Goal: Information Seeking & Learning: Learn about a topic

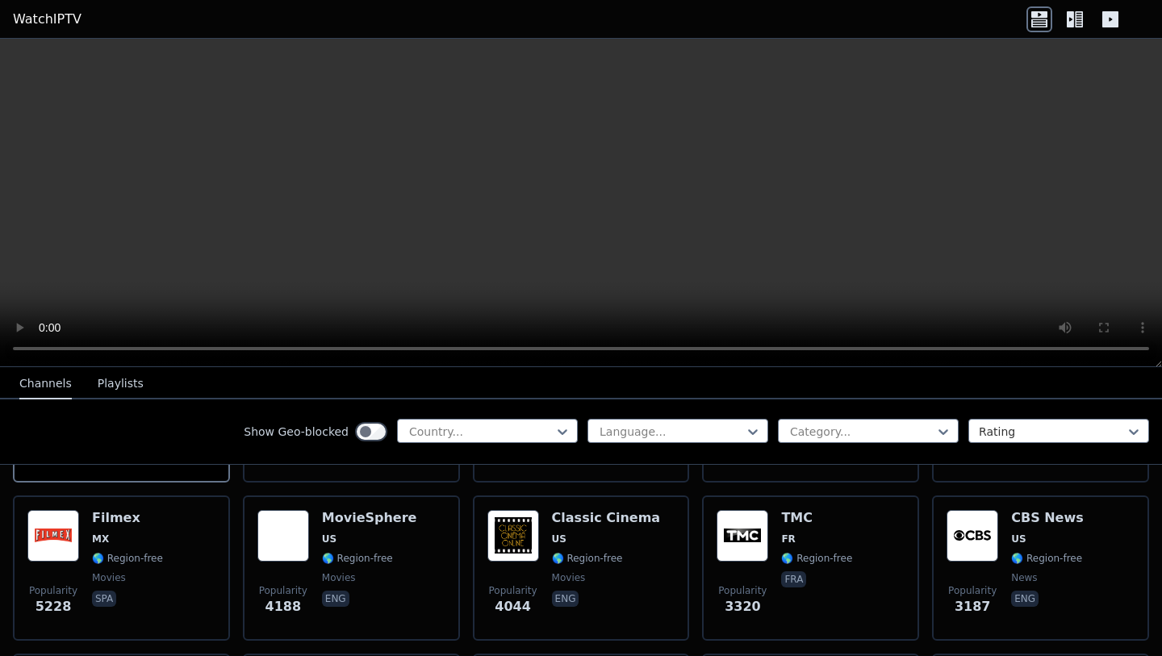
scroll to position [321, 0]
click at [481, 437] on div at bounding box center [481, 432] width 147 height 16
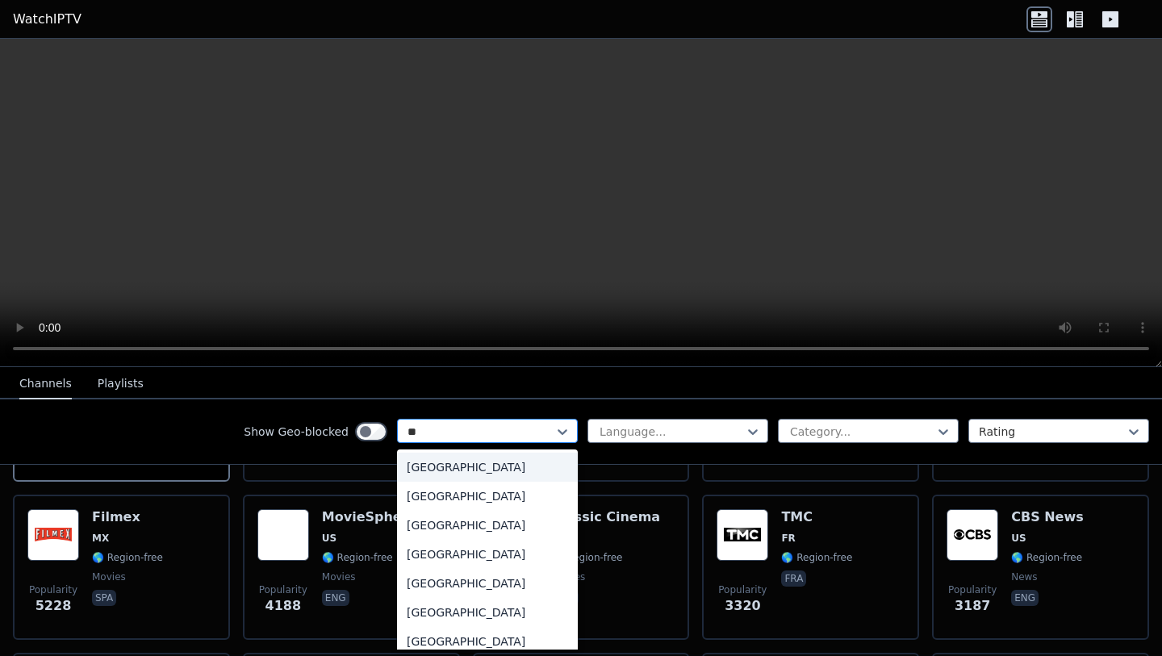
type input "***"
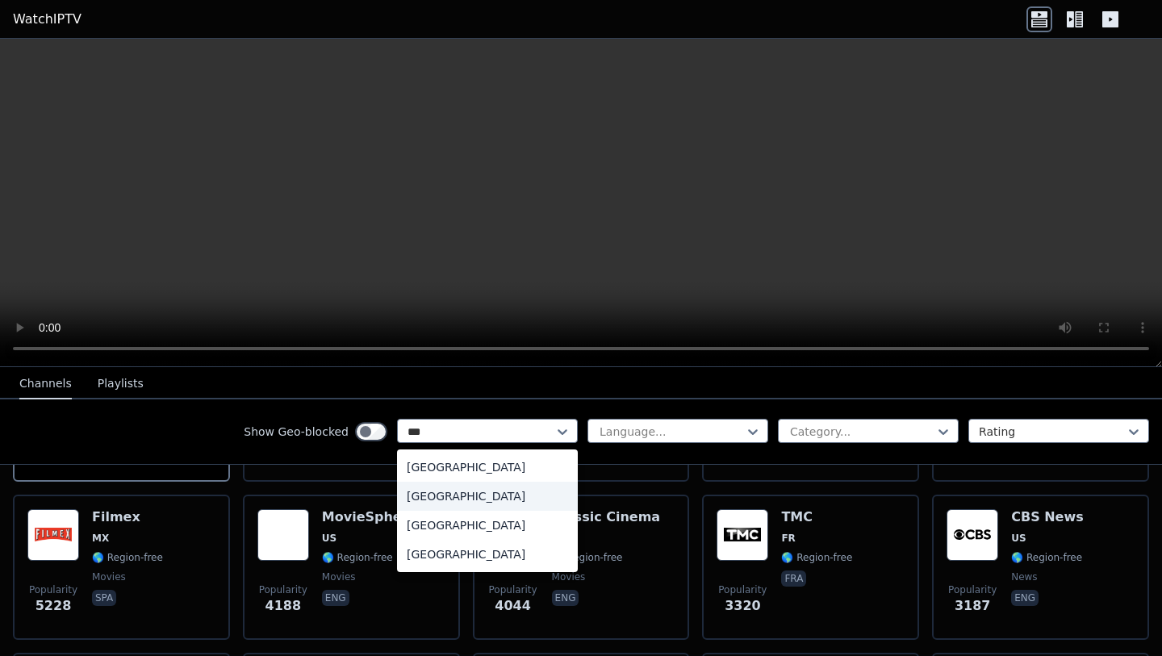
click at [470, 492] on div "[GEOGRAPHIC_DATA]" at bounding box center [487, 496] width 181 height 29
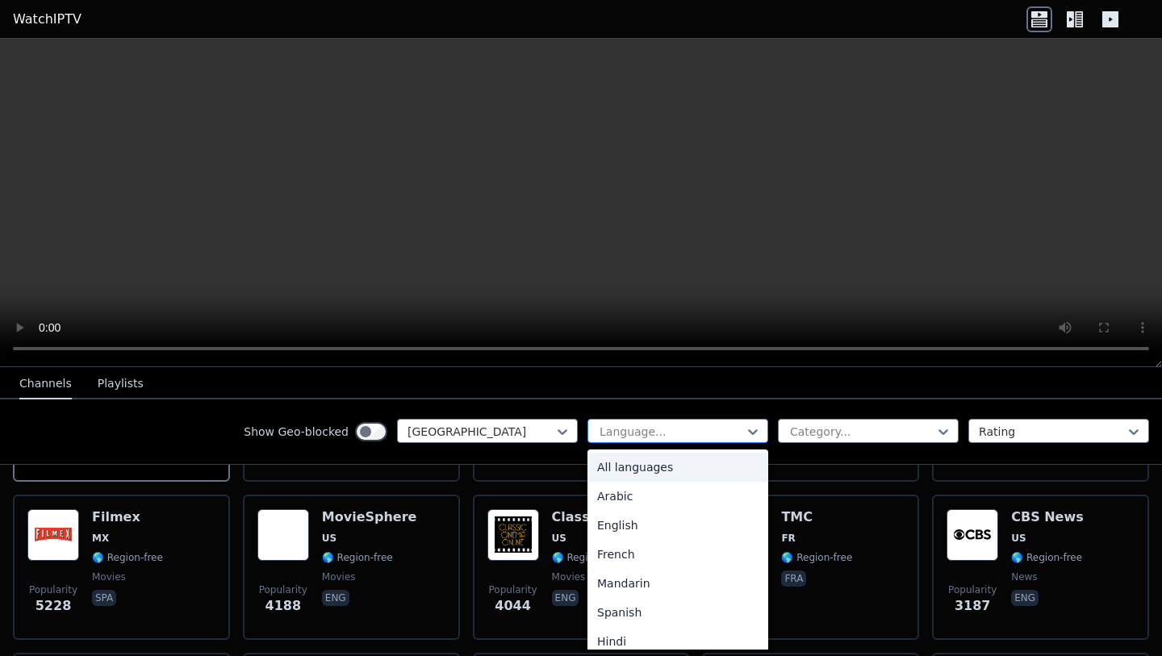
click at [709, 430] on div at bounding box center [671, 432] width 147 height 16
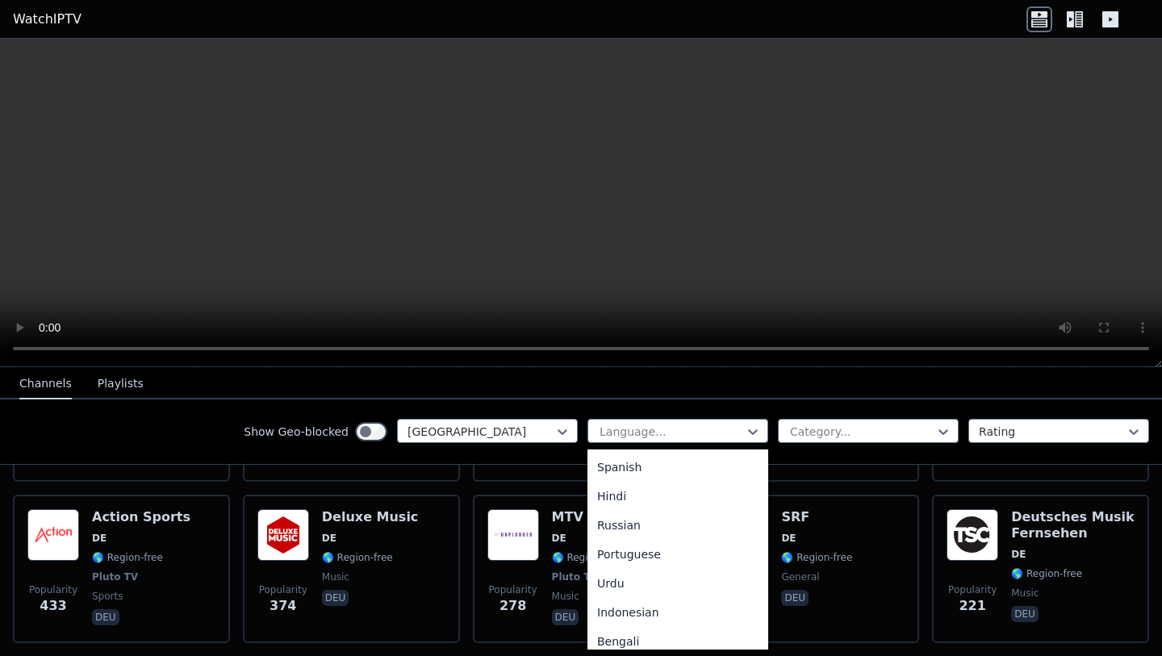
scroll to position [174, 0]
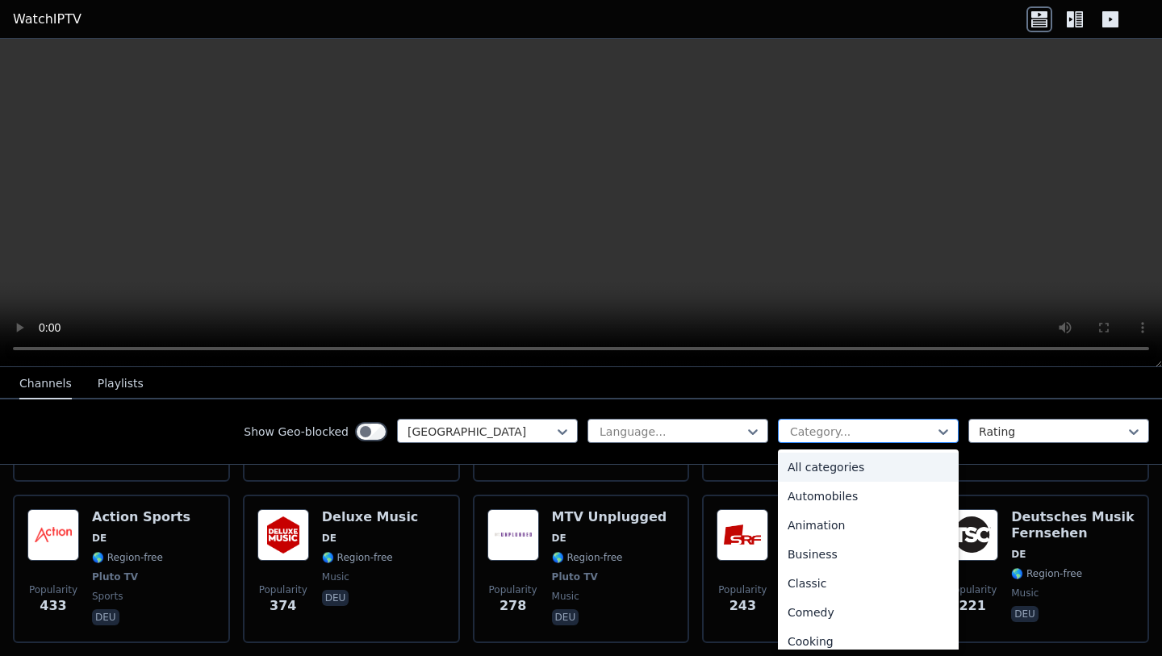
click at [861, 438] on div at bounding box center [861, 432] width 147 height 16
click at [233, 422] on div "Show Geo-blocked [GEOGRAPHIC_DATA] Language... All categories, 1 of 27. 27 resu…" at bounding box center [581, 431] width 1162 height 65
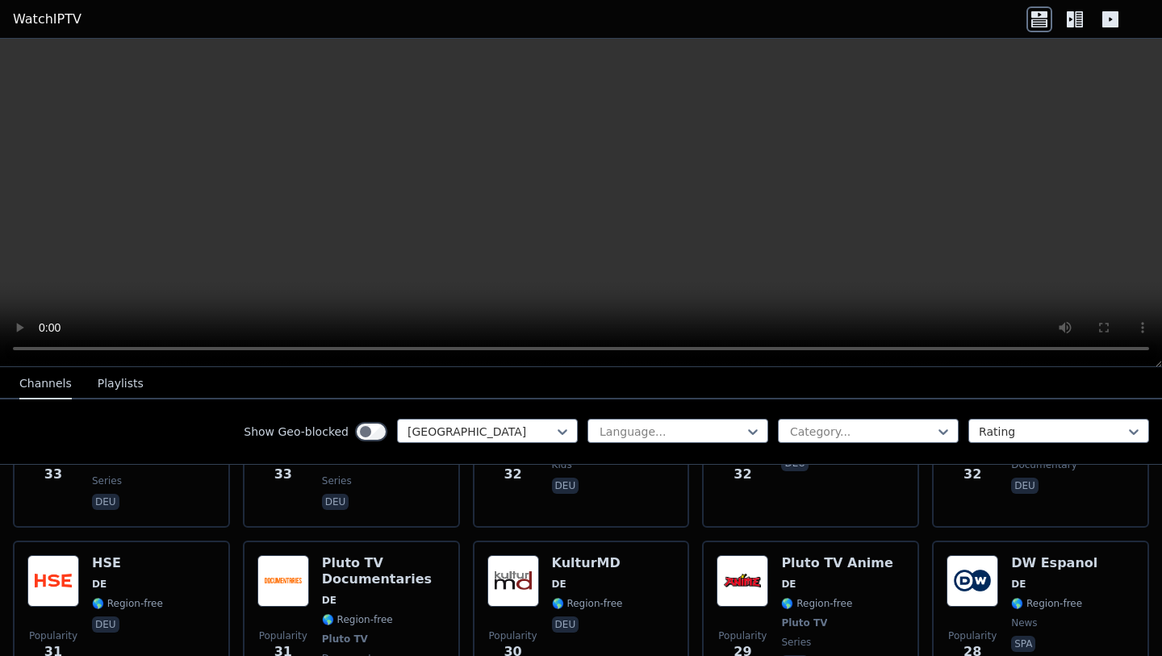
scroll to position [4087, 0]
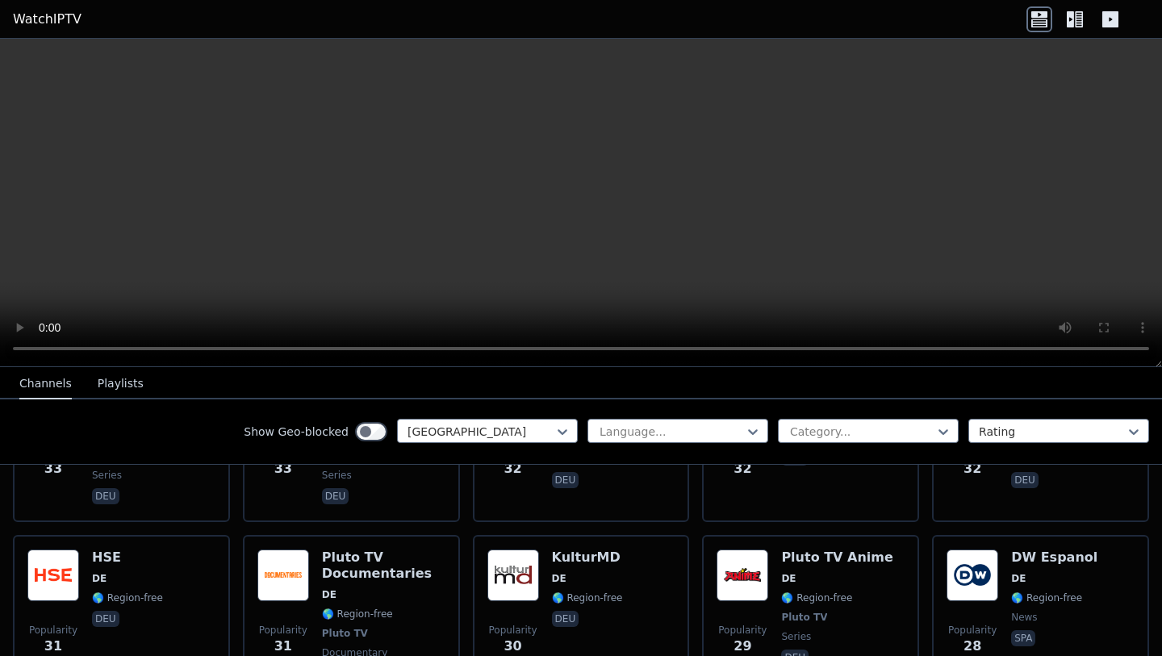
click at [55, 386] on button "Channels" at bounding box center [45, 384] width 52 height 31
click at [1086, 16] on icon at bounding box center [1075, 19] width 26 height 26
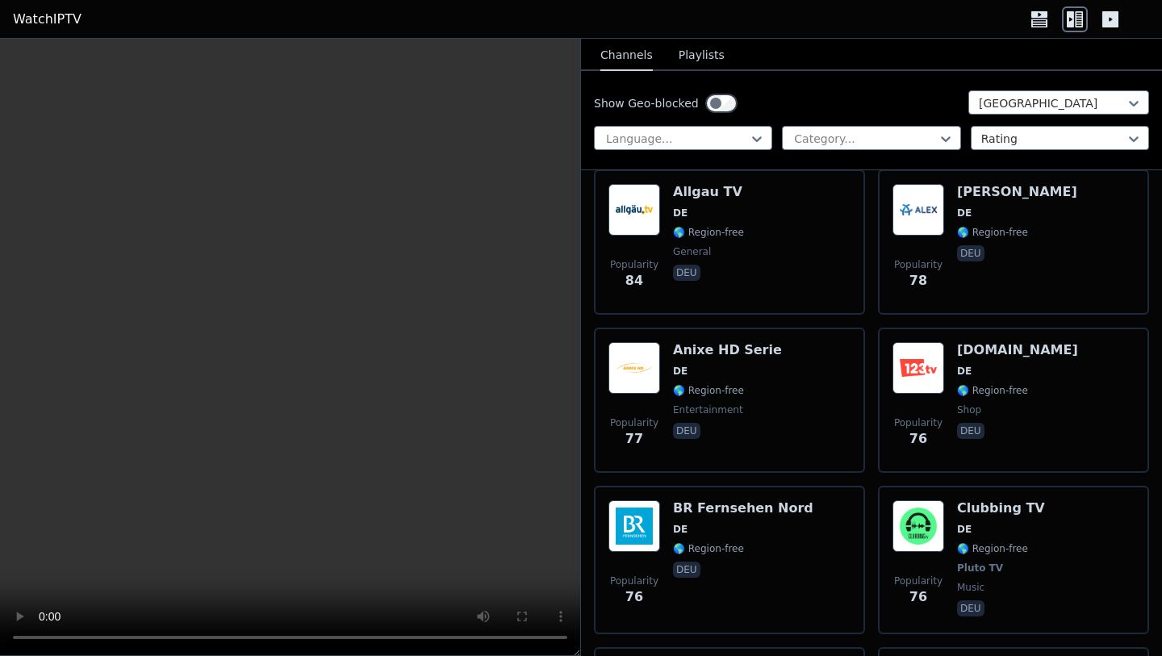
click at [663, 123] on div "Show Geo-blocked [GEOGRAPHIC_DATA] Language... Category... Rating" at bounding box center [871, 120] width 581 height 99
click at [646, 133] on div at bounding box center [676, 139] width 144 height 16
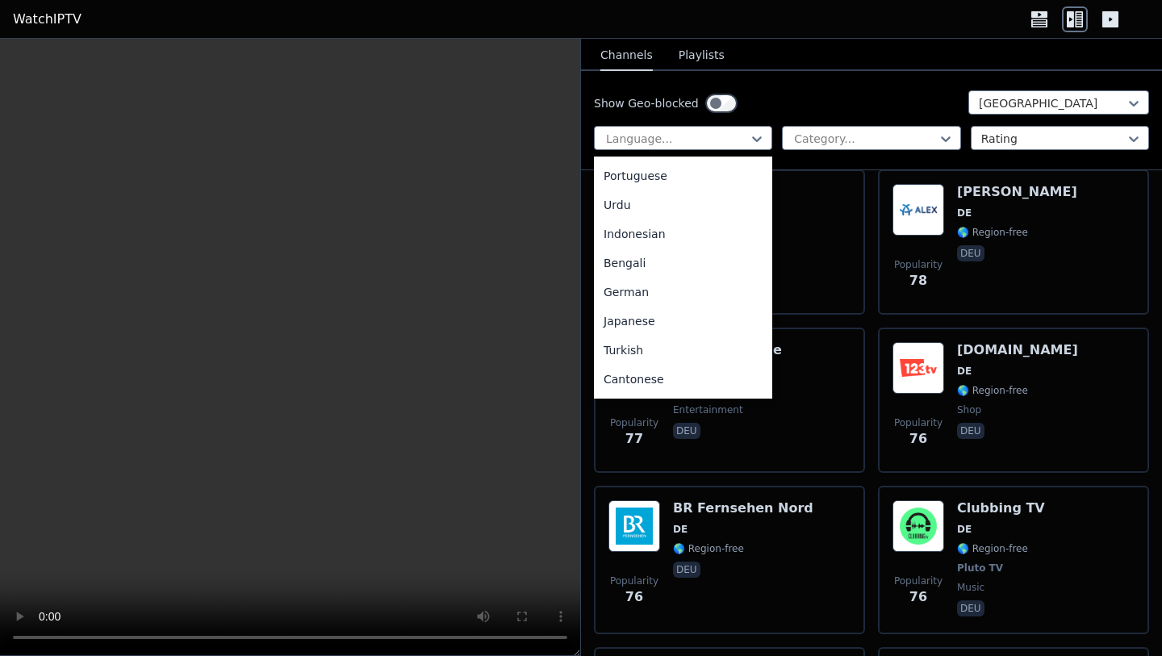
scroll to position [232, 0]
click at [660, 294] on div "German" at bounding box center [683, 290] width 178 height 29
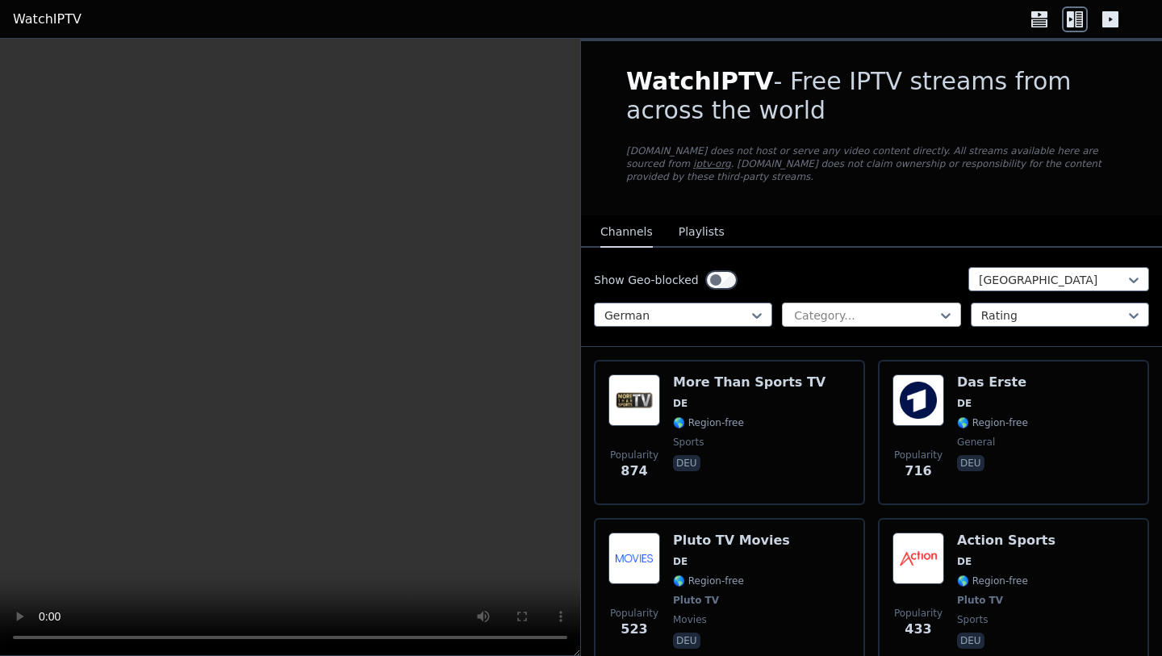
click at [891, 316] on div at bounding box center [865, 315] width 144 height 16
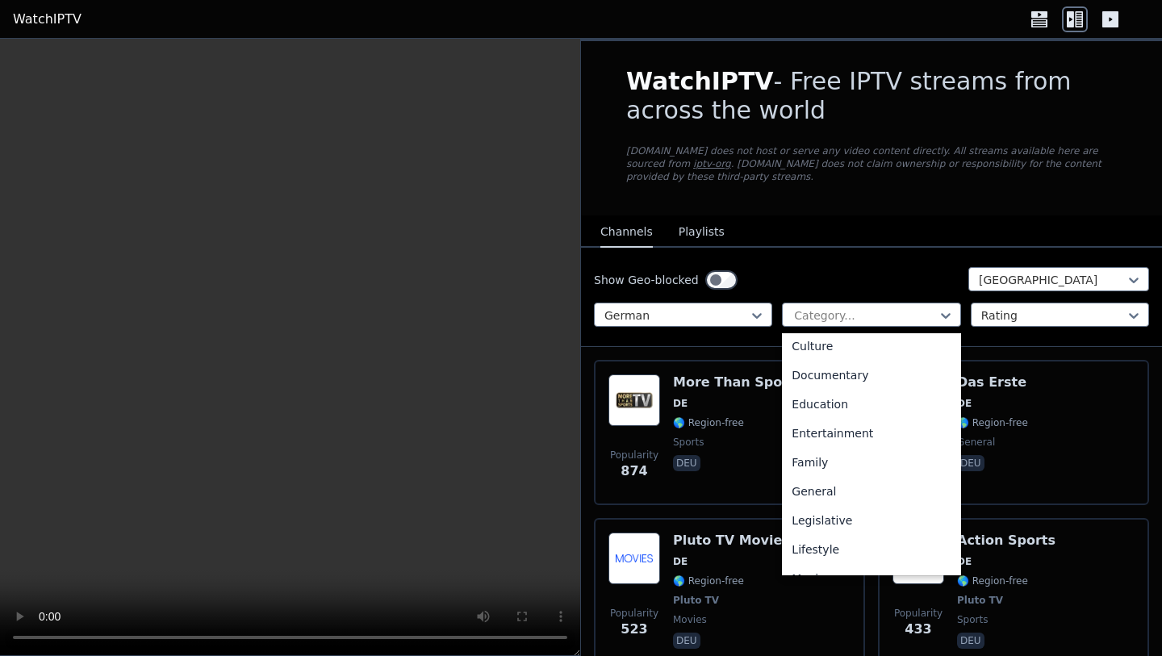
scroll to position [225, 0]
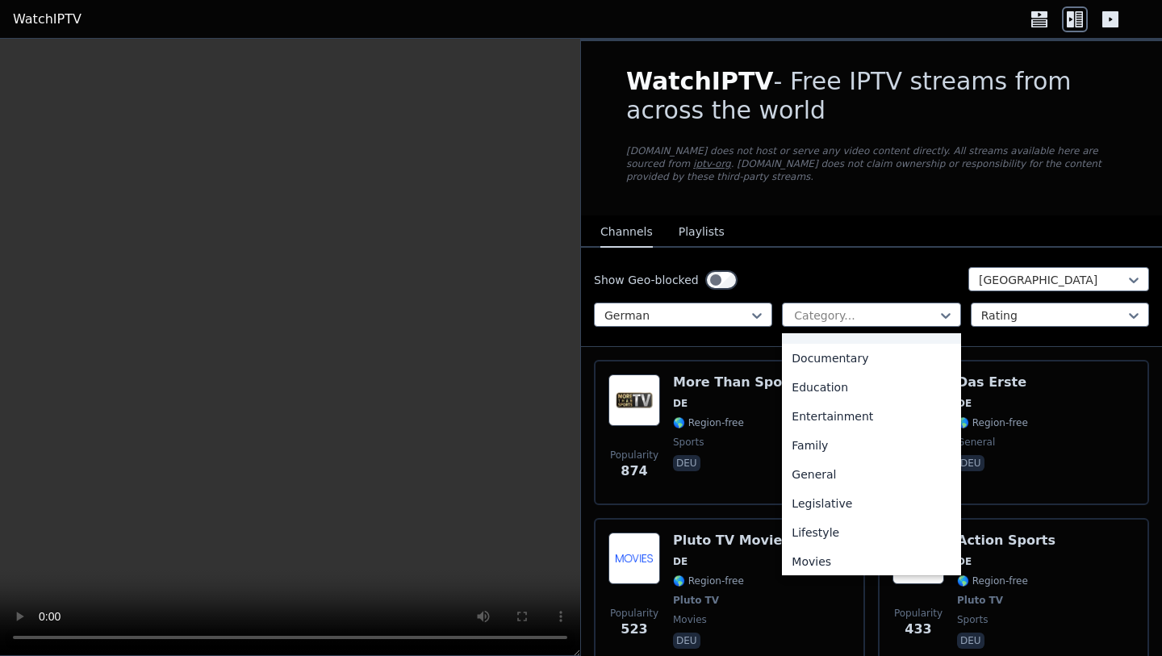
click at [828, 234] on nav "Channels Playlists" at bounding box center [871, 231] width 581 height 32
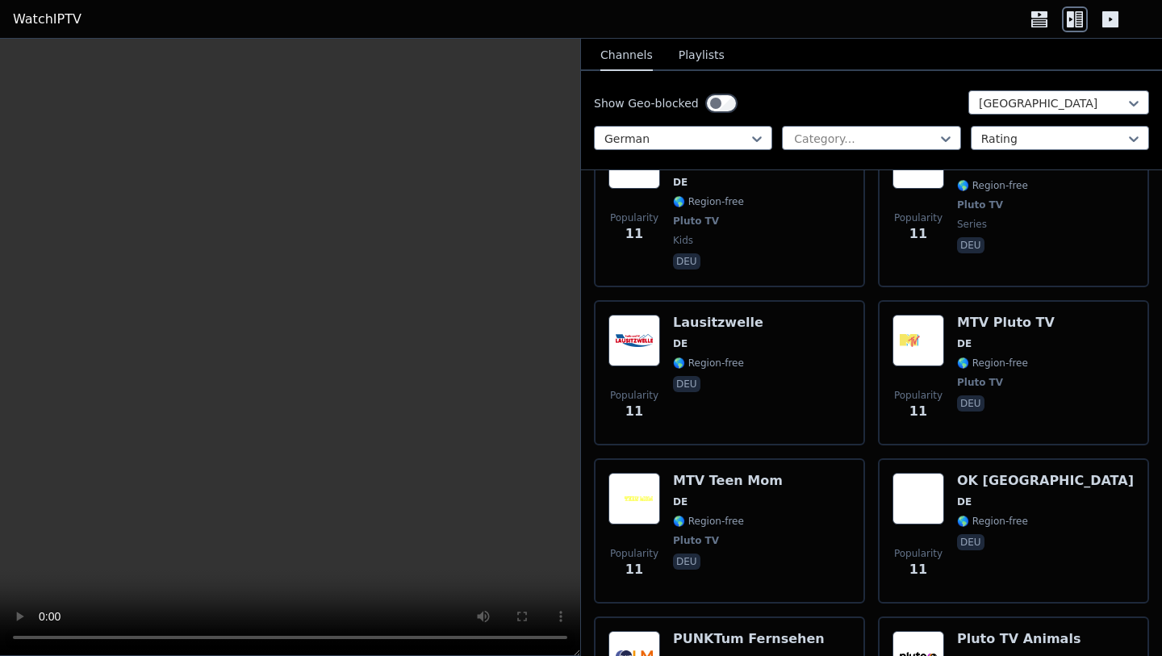
scroll to position [16821, 0]
